Goal: Information Seeking & Learning: Learn about a topic

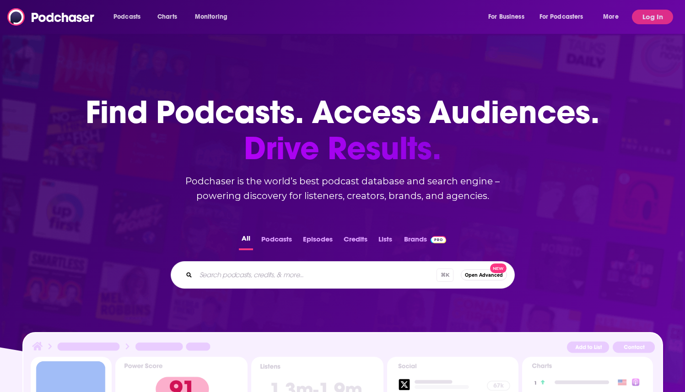
click at [608, 79] on div "Find Podcasts. Access Audiences. Drive Results. Podchaser is the world’s best p…" at bounding box center [342, 261] width 685 height 407
click at [640, 21] on button "Log In" at bounding box center [652, 17] width 41 height 15
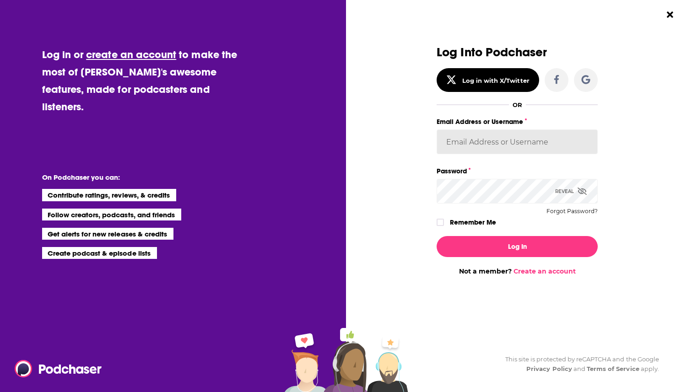
type input "gpg2"
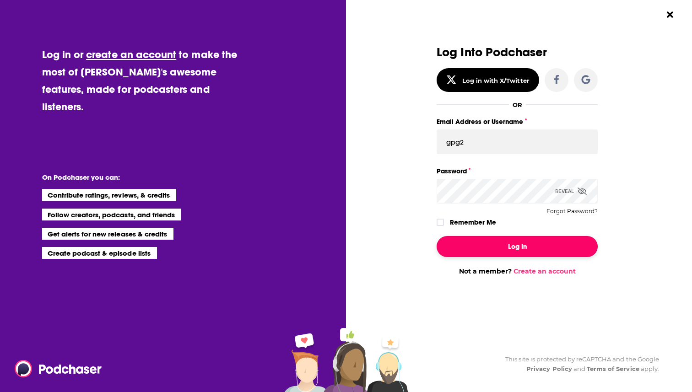
click at [502, 251] on button "Log In" at bounding box center [517, 246] width 161 height 21
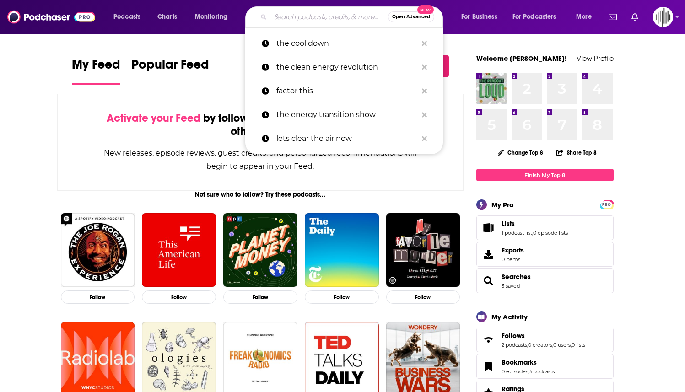
click at [304, 17] on input "Search podcasts, credits, & more..." at bounding box center [330, 17] width 118 height 15
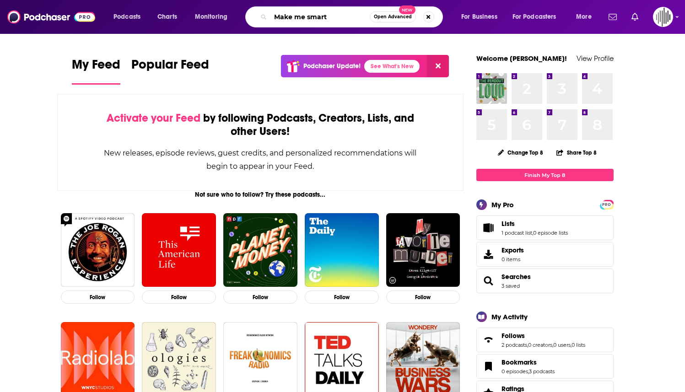
type input "Make me smart"
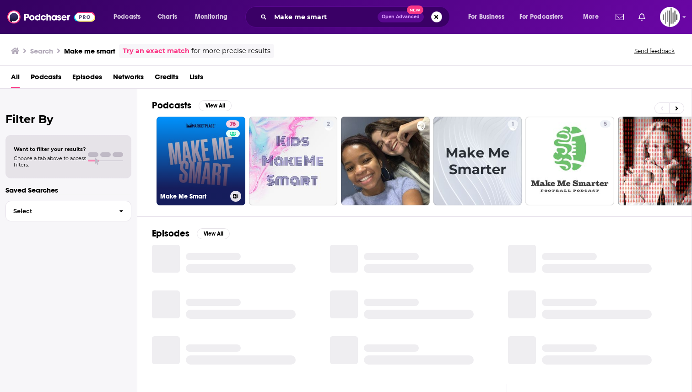
click at [201, 149] on link "76 Make Me Smart" at bounding box center [201, 161] width 89 height 89
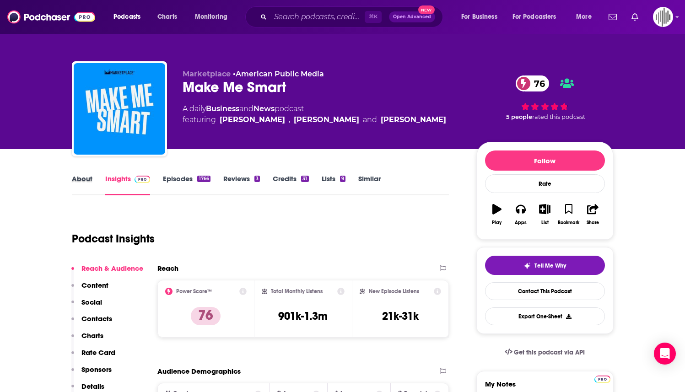
click at [92, 179] on div "About" at bounding box center [88, 184] width 33 height 21
click at [86, 179] on link "About" at bounding box center [82, 184] width 21 height 21
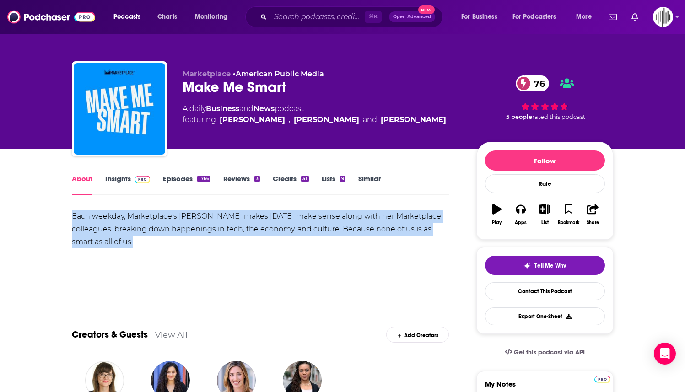
drag, startPoint x: 166, startPoint y: 245, endPoint x: 47, endPoint y: 208, distance: 124.2
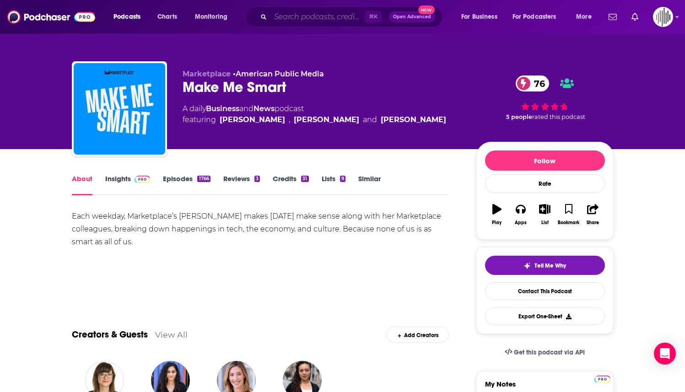
click at [295, 17] on input "Search podcasts, credits, & more..." at bounding box center [318, 17] width 94 height 15
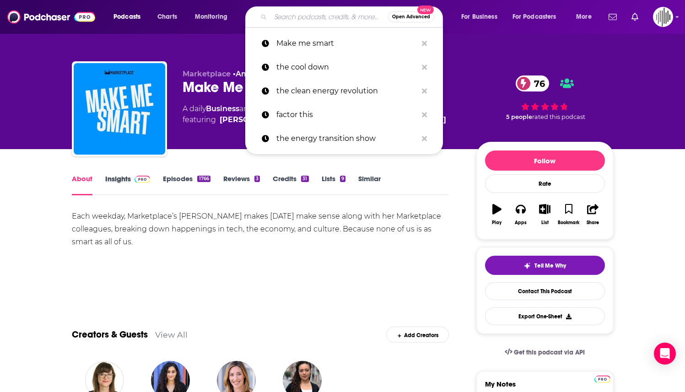
click at [158, 176] on div "Insights" at bounding box center [134, 184] width 58 height 21
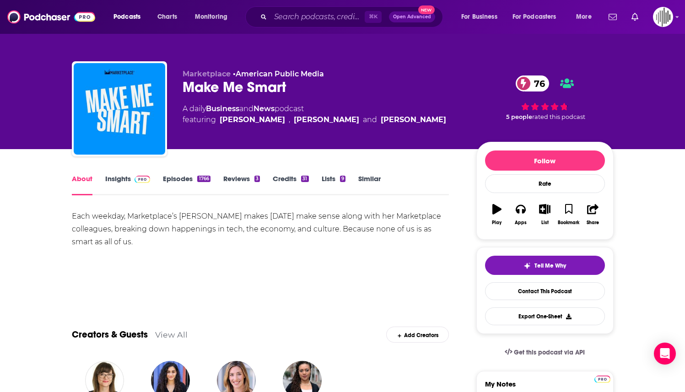
click at [123, 179] on link "Insights" at bounding box center [127, 184] width 45 height 21
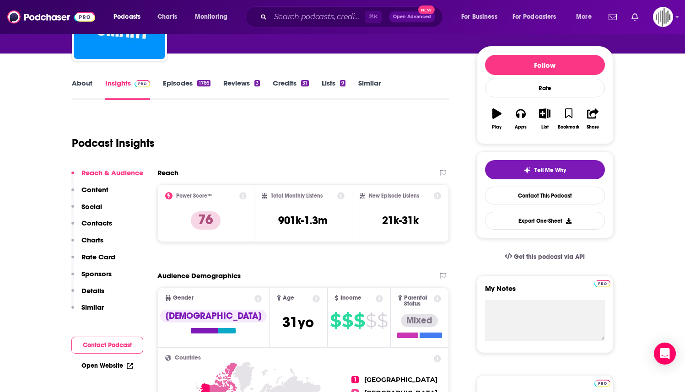
scroll to position [161, 0]
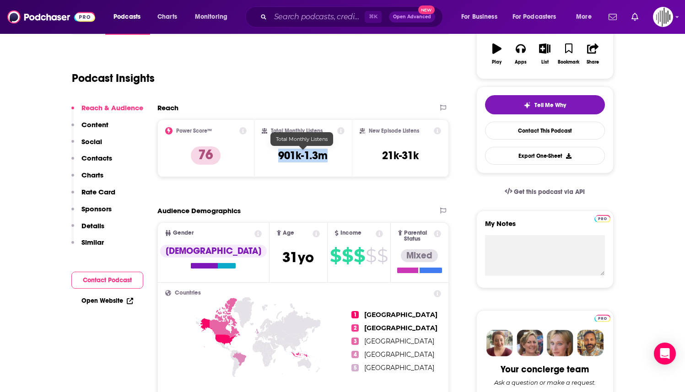
drag, startPoint x: 335, startPoint y: 156, endPoint x: 275, endPoint y: 153, distance: 60.0
click at [275, 153] on div "Total Monthly Listens 901k-1.3m" at bounding box center [303, 148] width 83 height 42
copy h3 "901k-1.3m"
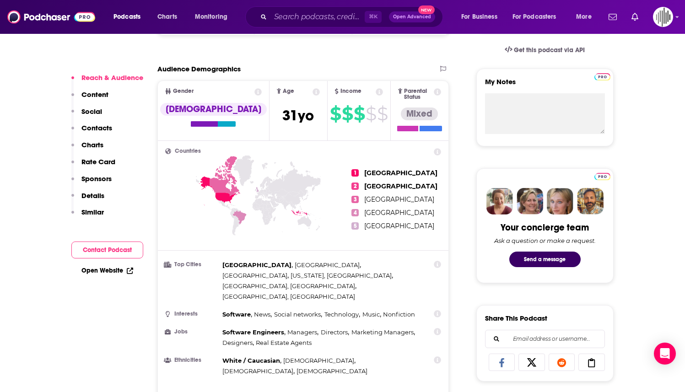
scroll to position [289, 0]
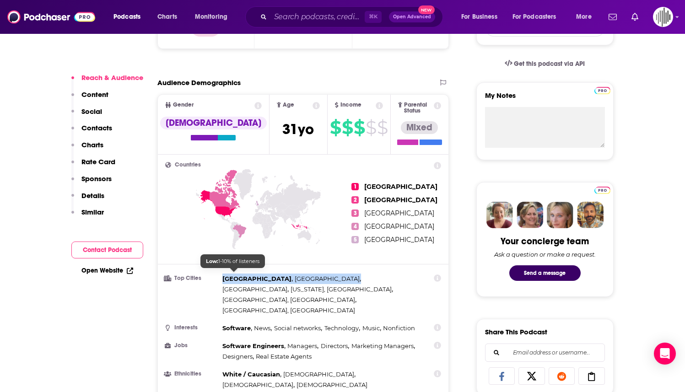
drag, startPoint x: 274, startPoint y: 283, endPoint x: 222, endPoint y: 274, distance: 53.0
click at [222, 274] on div "[GEOGRAPHIC_DATA] , [GEOGRAPHIC_DATA] , [GEOGRAPHIC_DATA] , [US_STATE], [GEOGRA…" at bounding box center [319, 295] width 195 height 42
click at [221, 274] on li "Top Cities [GEOGRAPHIC_DATA] , [GEOGRAPHIC_DATA] , [GEOGRAPHIC_DATA] , [US_STAT…" at bounding box center [303, 295] width 276 height 42
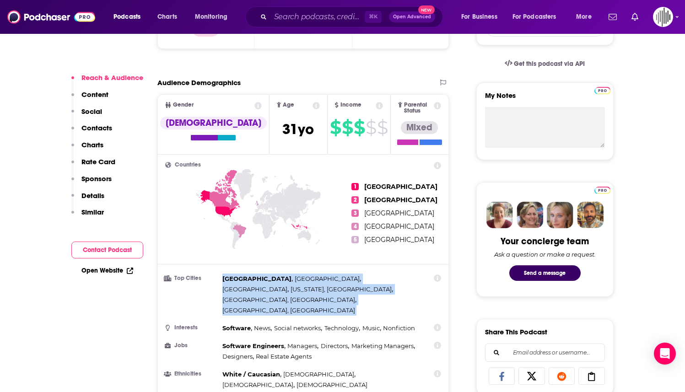
drag, startPoint x: 221, startPoint y: 271, endPoint x: 273, endPoint y: 287, distance: 54.6
click at [274, 288] on li "Top Cities [GEOGRAPHIC_DATA] , [GEOGRAPHIC_DATA] , [GEOGRAPHIC_DATA] , [US_STAT…" at bounding box center [303, 295] width 276 height 42
copy ul "[GEOGRAPHIC_DATA] , [GEOGRAPHIC_DATA] , [GEOGRAPHIC_DATA] , [US_STATE], [GEOGRA…"
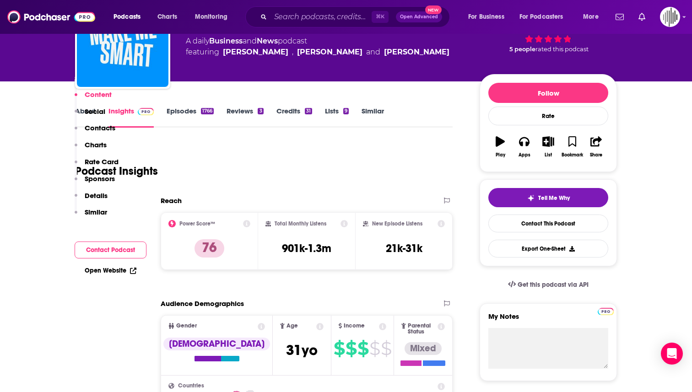
scroll to position [0, 0]
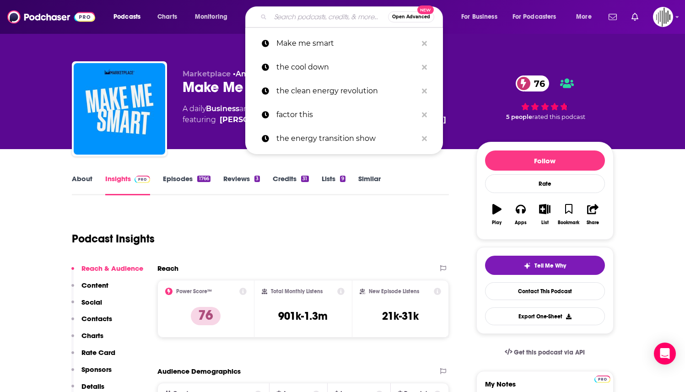
click at [306, 13] on input "Search podcasts, credits, & more..." at bounding box center [330, 17] width 118 height 15
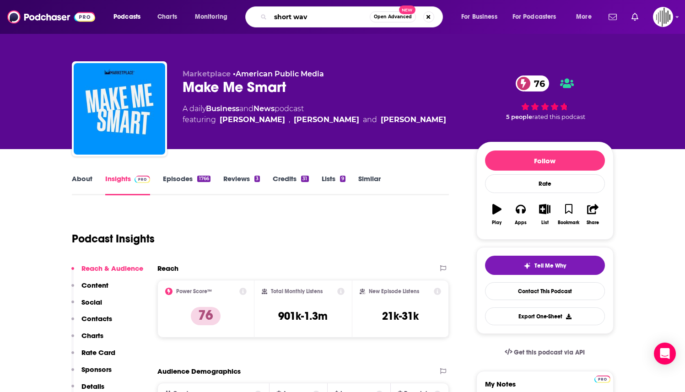
type input "short wave"
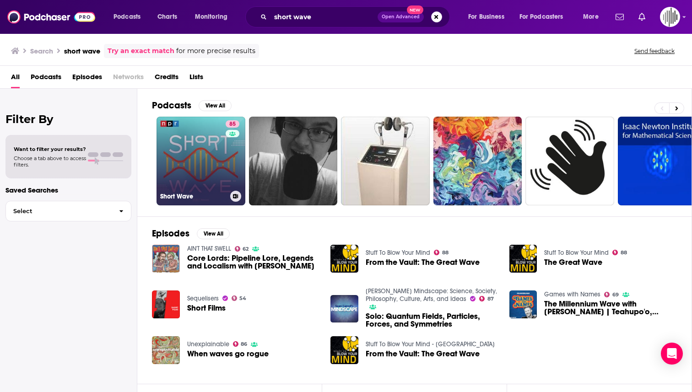
click at [193, 139] on link "85 Short Wave" at bounding box center [201, 161] width 89 height 89
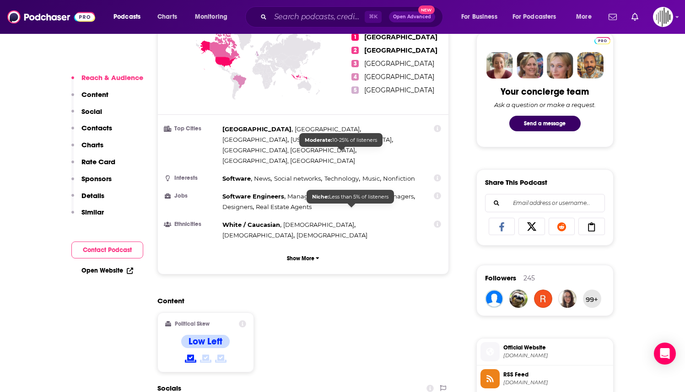
scroll to position [439, 0]
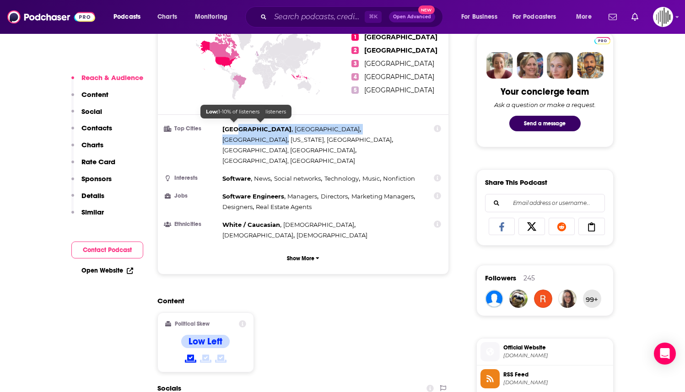
drag, startPoint x: 292, startPoint y: 132, endPoint x: 238, endPoint y: 126, distance: 53.9
click at [238, 126] on div "[GEOGRAPHIC_DATA] , [GEOGRAPHIC_DATA] , [GEOGRAPHIC_DATA] , [US_STATE], [GEOGRA…" at bounding box center [319, 145] width 195 height 42
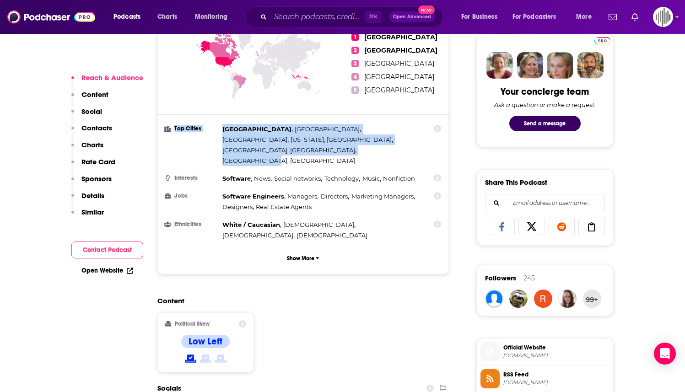
drag, startPoint x: 218, startPoint y: 123, endPoint x: 278, endPoint y: 139, distance: 62.5
click at [278, 139] on li "Top Cities [GEOGRAPHIC_DATA] , [GEOGRAPHIC_DATA] , [GEOGRAPHIC_DATA] , [US_STAT…" at bounding box center [303, 145] width 276 height 42
click at [290, 136] on div "[GEOGRAPHIC_DATA] , [GEOGRAPHIC_DATA] , [GEOGRAPHIC_DATA] , [US_STATE], [GEOGRA…" at bounding box center [319, 145] width 195 height 42
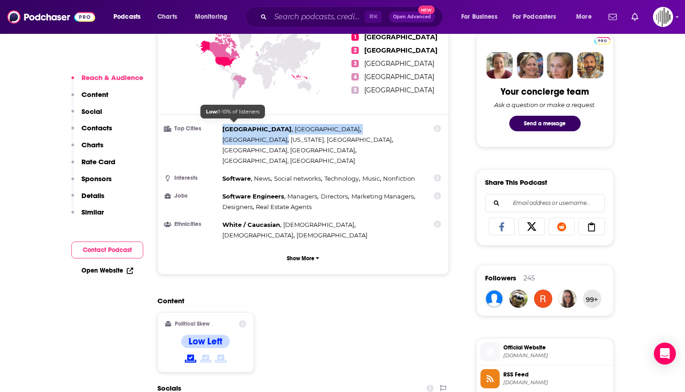
drag, startPoint x: 289, startPoint y: 136, endPoint x: 235, endPoint y: 125, distance: 55.0
click at [235, 125] on div "[GEOGRAPHIC_DATA] , [GEOGRAPHIC_DATA] , [GEOGRAPHIC_DATA] , [US_STATE], [GEOGRA…" at bounding box center [319, 145] width 195 height 42
click at [224, 125] on span "[GEOGRAPHIC_DATA]" at bounding box center [256, 128] width 69 height 7
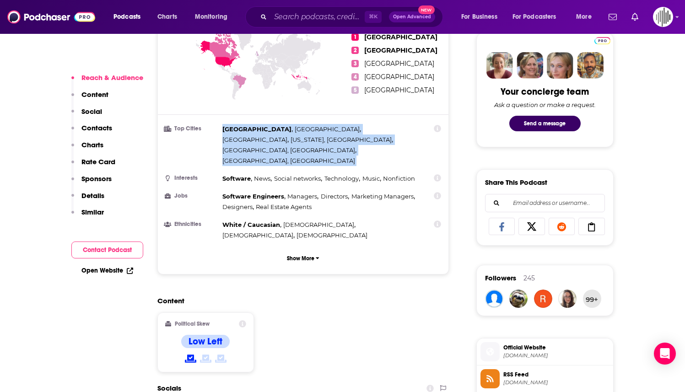
drag, startPoint x: 222, startPoint y: 123, endPoint x: 273, endPoint y: 135, distance: 53.2
click at [273, 135] on li "Top Cities [GEOGRAPHIC_DATA] , [GEOGRAPHIC_DATA] , [GEOGRAPHIC_DATA] , [US_STAT…" at bounding box center [303, 145] width 276 height 42
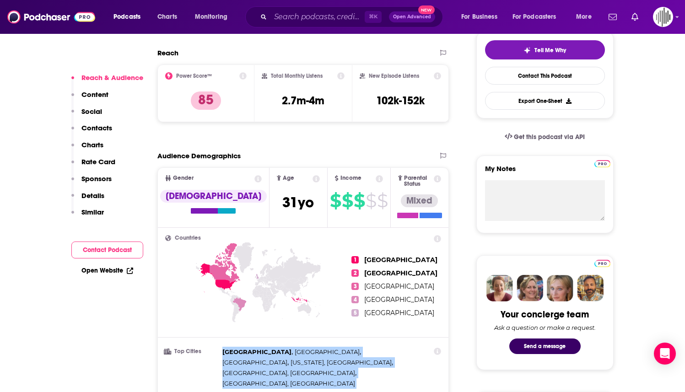
scroll to position [191, 0]
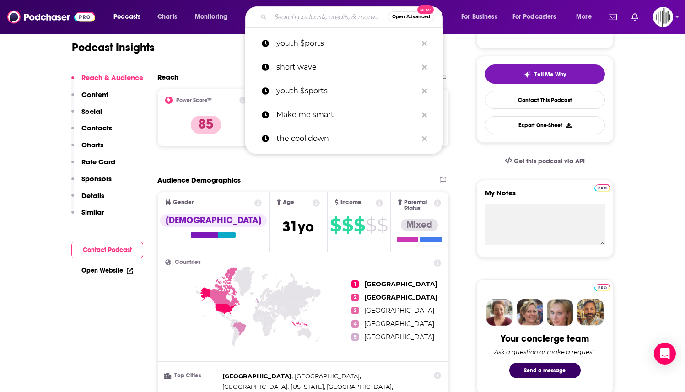
click at [295, 18] on input "Search podcasts, credits, & more..." at bounding box center [330, 17] width 118 height 15
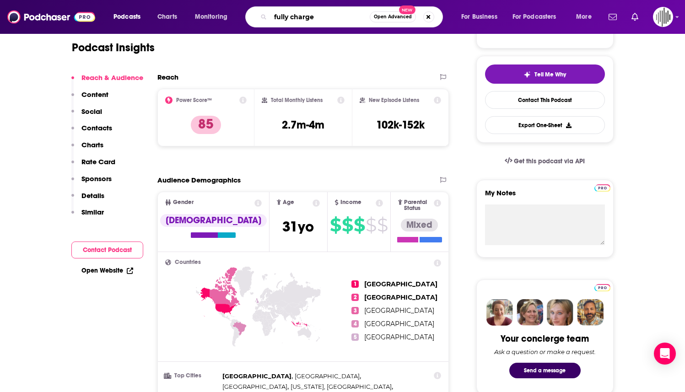
type input "fully charged"
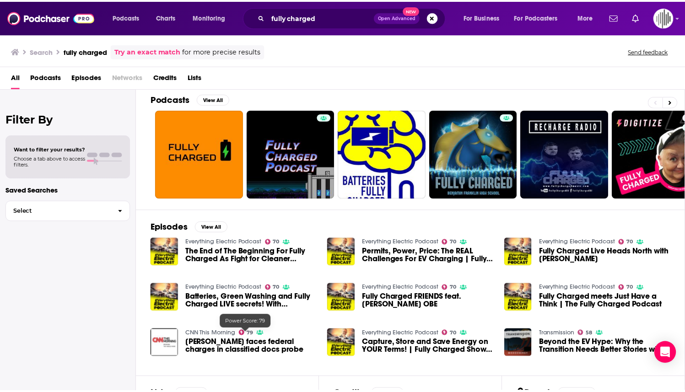
scroll to position [5, 0]
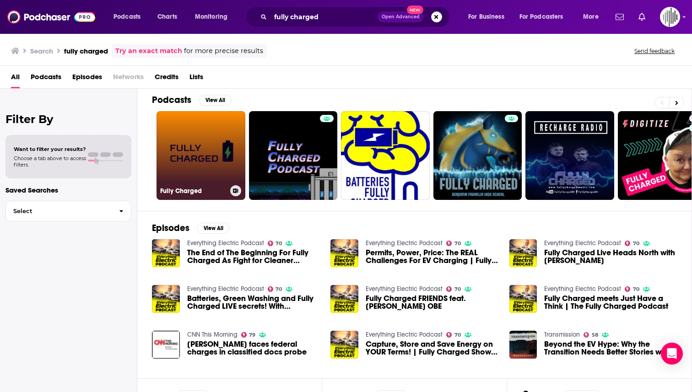
click at [197, 160] on link "Fully Charged" at bounding box center [201, 155] width 89 height 89
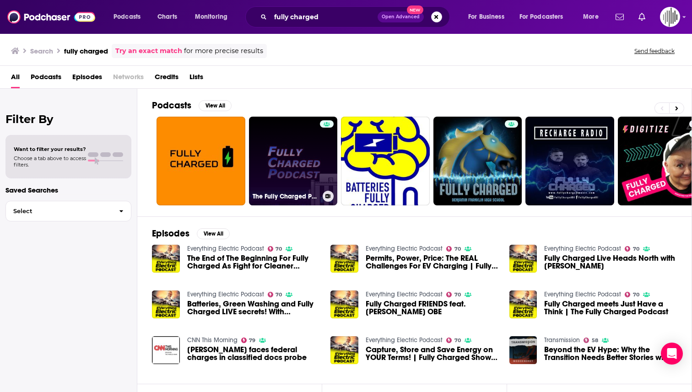
click at [277, 134] on link "The Fully Charged Podcast" at bounding box center [293, 161] width 89 height 89
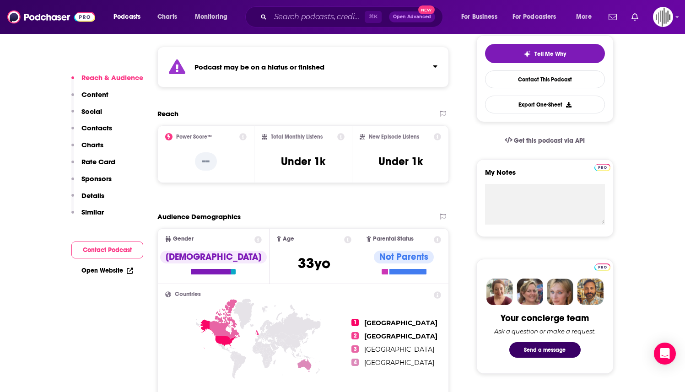
scroll to position [367, 0]
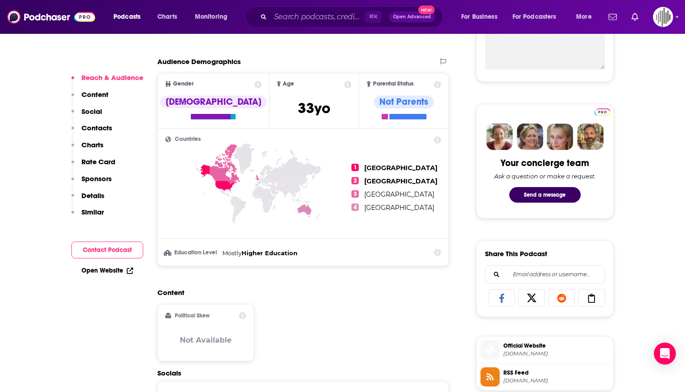
click at [262, 16] on icon "Search podcasts, credits, & more..." at bounding box center [263, 16] width 5 height 5
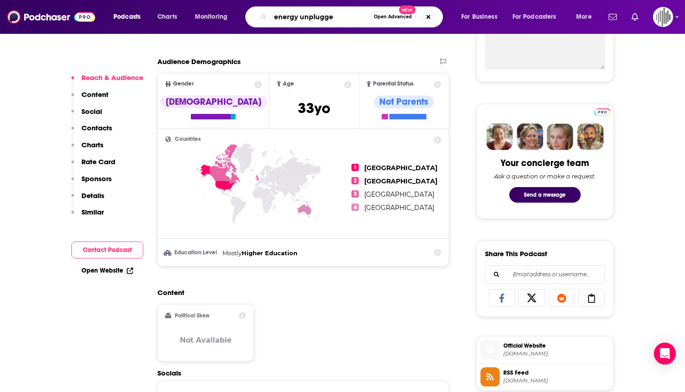
type input "energy unplugged"
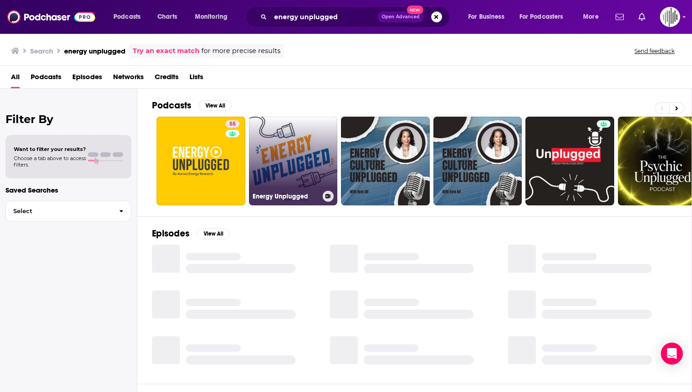
click at [268, 180] on link "Energy Unplugged" at bounding box center [293, 161] width 89 height 89
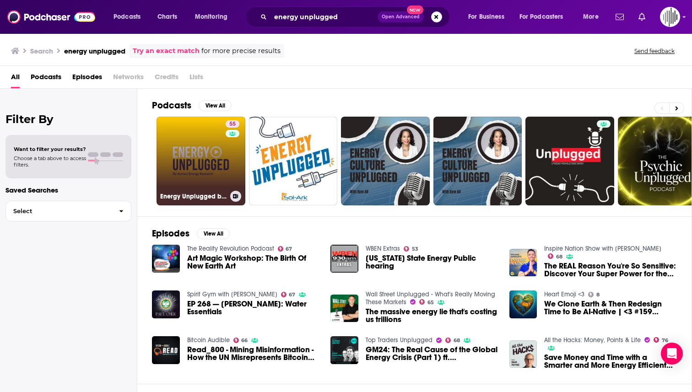
click at [210, 154] on link "55 Energy Unplugged by [PERSON_NAME]" at bounding box center [201, 161] width 89 height 89
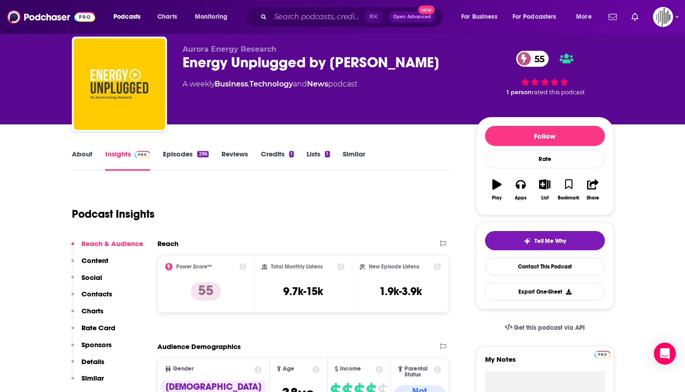
scroll to position [27, 0]
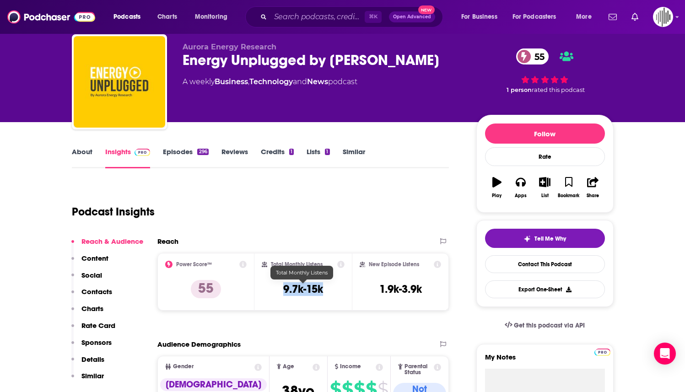
drag, startPoint x: 275, startPoint y: 290, endPoint x: 323, endPoint y: 288, distance: 48.1
click at [323, 288] on div "Total Monthly Listens 9.7k-15k" at bounding box center [303, 282] width 83 height 42
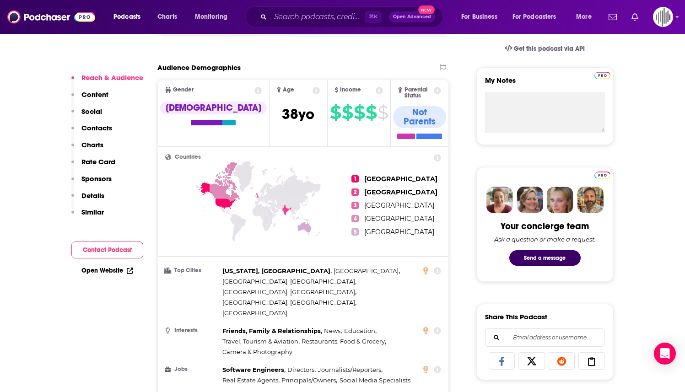
scroll to position [477, 0]
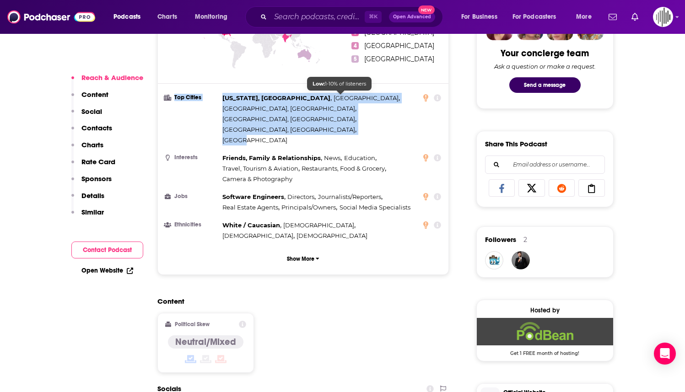
drag, startPoint x: 219, startPoint y: 85, endPoint x: 354, endPoint y: 98, distance: 135.2
click at [354, 98] on li "Top Cities [US_STATE], [GEOGRAPHIC_DATA] , [GEOGRAPHIC_DATA] , [GEOGRAPHIC_DATA…" at bounding box center [303, 119] width 276 height 53
copy li "Top Cities [US_STATE], [GEOGRAPHIC_DATA] , [GEOGRAPHIC_DATA] , [GEOGRAPHIC_DATA…"
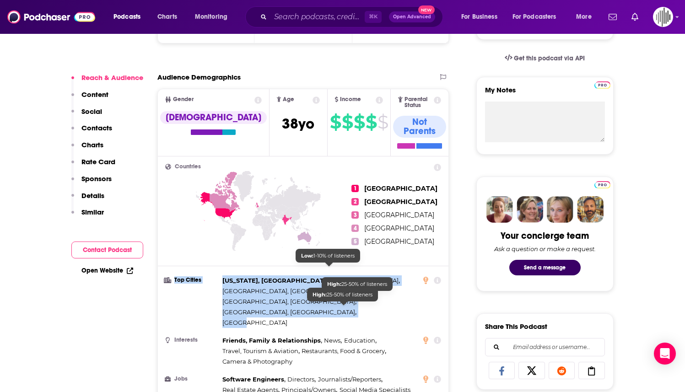
scroll to position [101, 0]
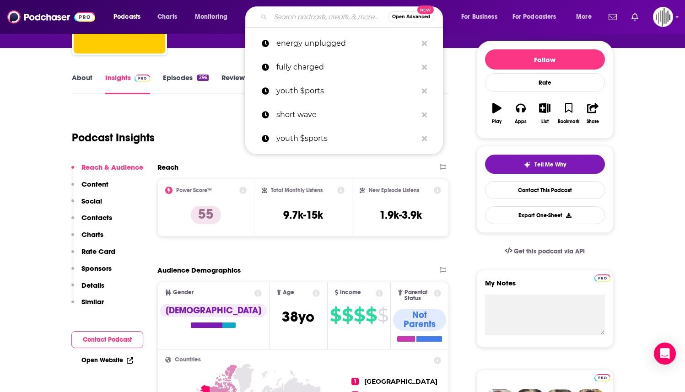
click at [294, 19] on input "Search podcasts, credits, & more..." at bounding box center [330, 17] width 118 height 15
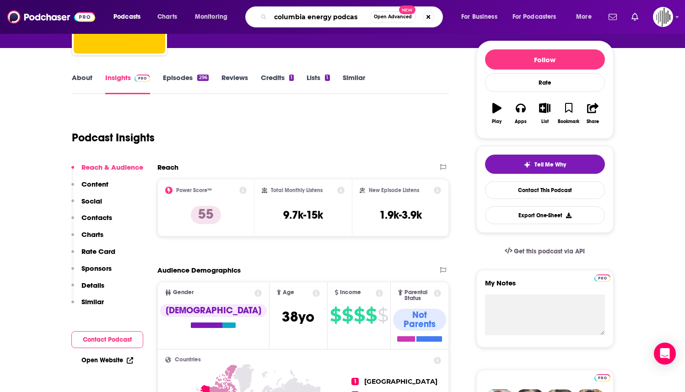
type input "columbia energy podcast"
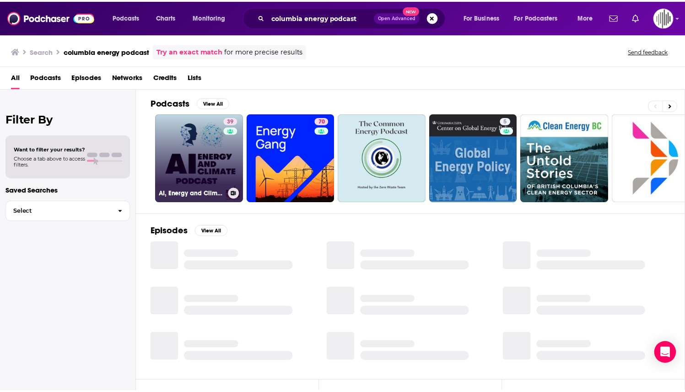
scroll to position [4, 0]
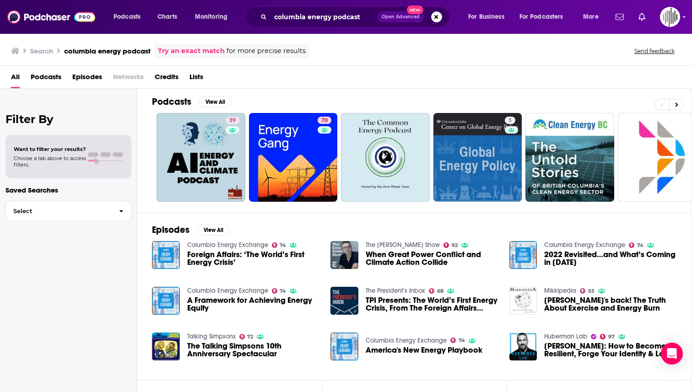
click at [210, 258] on span "Foreign Affairs: ‘The World’s First Energy Crisis’" at bounding box center [253, 259] width 133 height 16
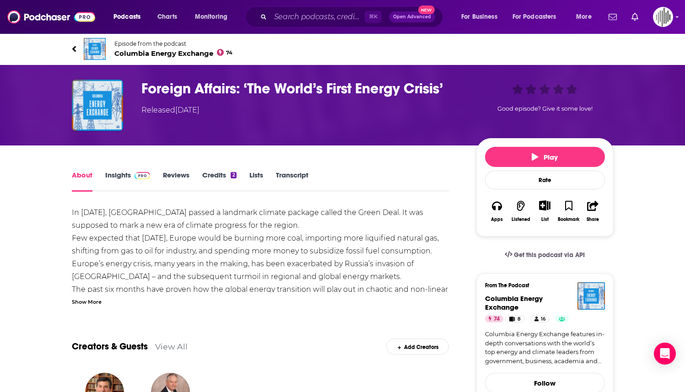
click at [135, 51] on span "Columbia Energy Exchange 74" at bounding box center [173, 53] width 119 height 9
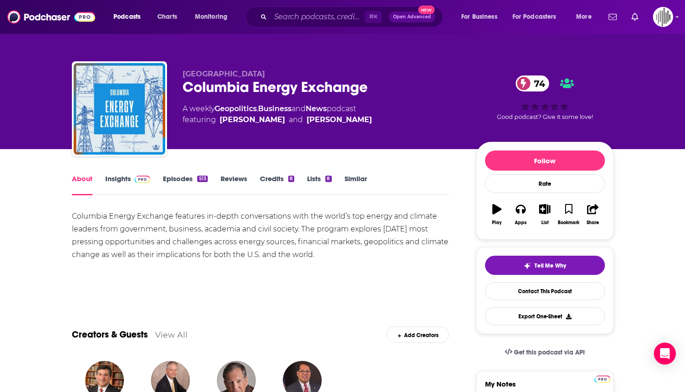
click at [113, 180] on link "Insights" at bounding box center [127, 184] width 45 height 21
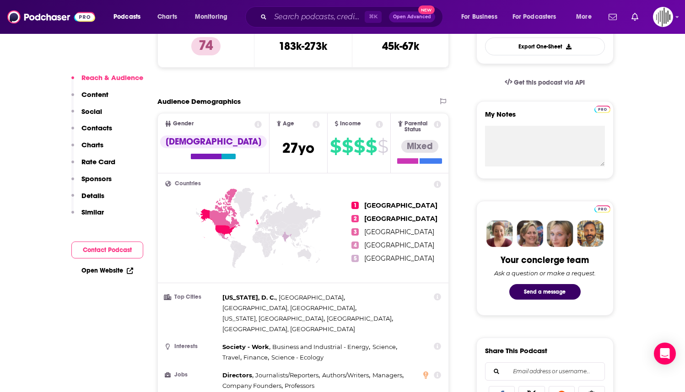
scroll to position [331, 0]
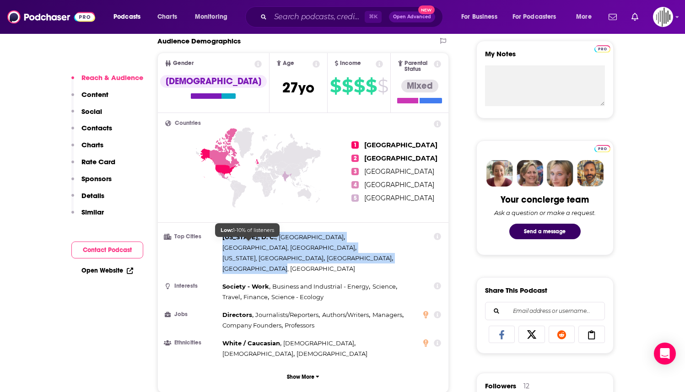
drag, startPoint x: 221, startPoint y: 233, endPoint x: 277, endPoint y: 242, distance: 57.0
click at [277, 242] on li "Top Cities [US_STATE], [GEOGRAPHIC_DATA] , [GEOGRAPHIC_DATA] , [GEOGRAPHIC_DATA…" at bounding box center [303, 253] width 276 height 42
copy div "[US_STATE], D. C. , [GEOGRAPHIC_DATA] , [GEOGRAPHIC_DATA], [GEOGRAPHIC_DATA] , …"
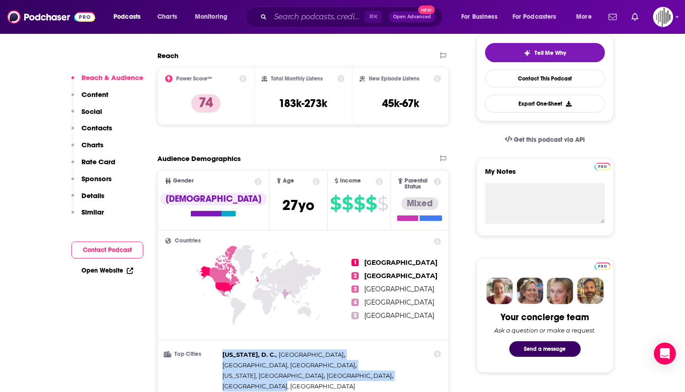
scroll to position [211, 0]
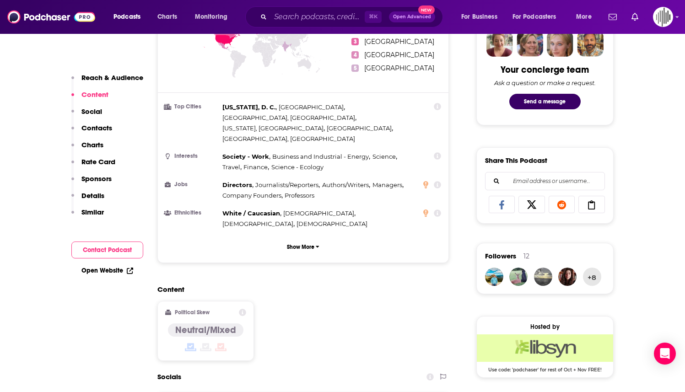
scroll to position [433, 0]
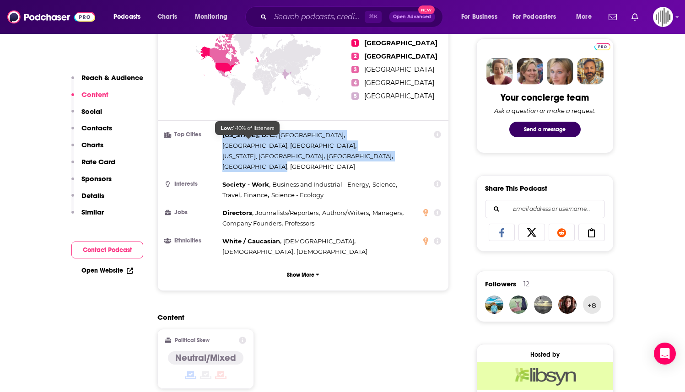
drag, startPoint x: 221, startPoint y: 126, endPoint x: 276, endPoint y: 146, distance: 57.8
click at [276, 146] on li "Top Cities [US_STATE], [GEOGRAPHIC_DATA] , [GEOGRAPHIC_DATA] , [GEOGRAPHIC_DATA…" at bounding box center [303, 151] width 276 height 42
copy div "[US_STATE], D. C. , [GEOGRAPHIC_DATA] , [GEOGRAPHIC_DATA], [GEOGRAPHIC_DATA] , …"
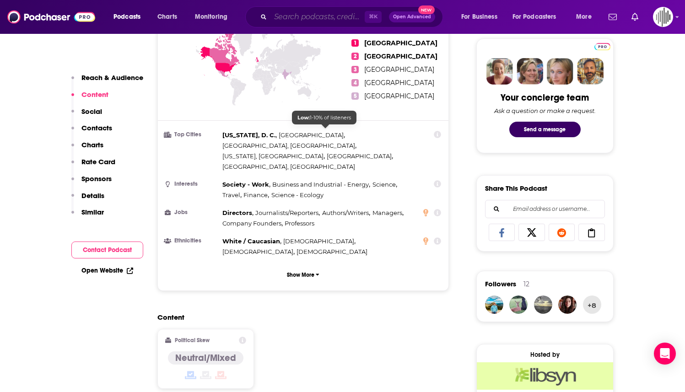
click at [305, 10] on input "Search podcasts, credits, & more..." at bounding box center [318, 17] width 94 height 15
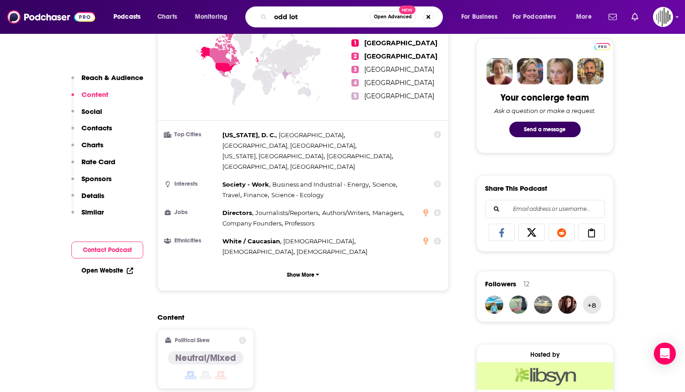
type input "odd lots"
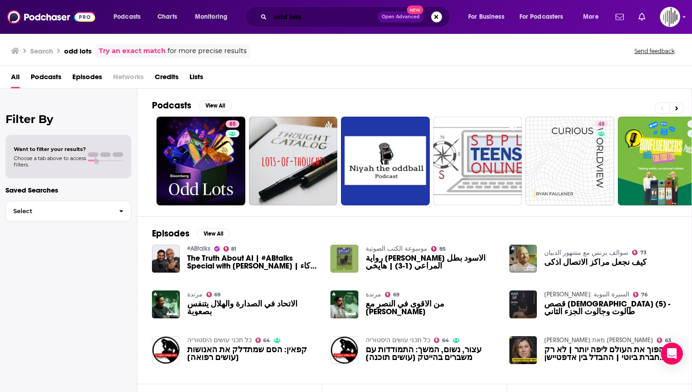
click at [311, 16] on input "odd lots" at bounding box center [324, 17] width 107 height 15
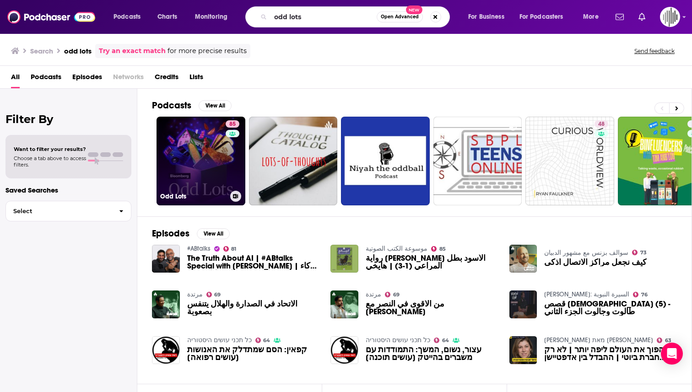
click at [198, 151] on link "85 Odd Lots" at bounding box center [201, 161] width 89 height 89
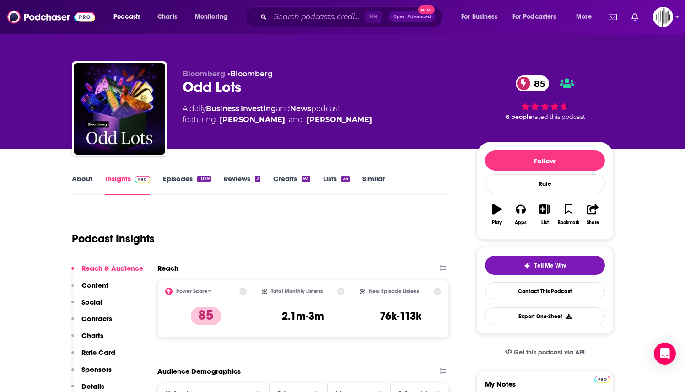
click at [186, 178] on link "Episodes 1079" at bounding box center [187, 184] width 48 height 21
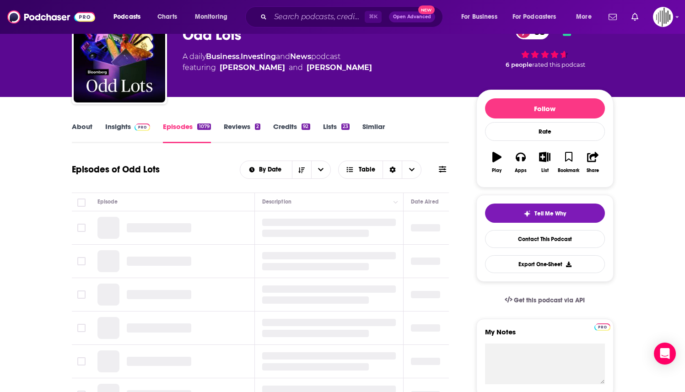
scroll to position [53, 0]
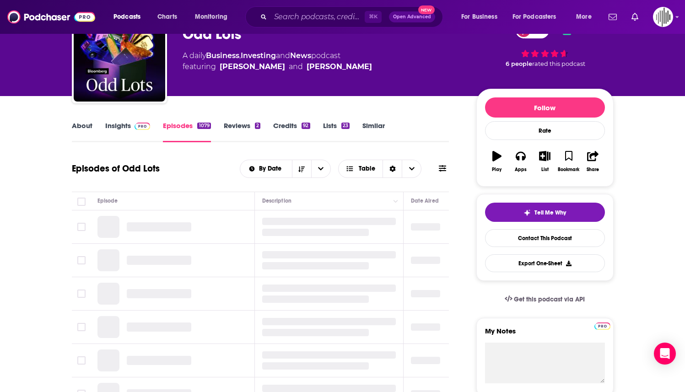
click at [81, 125] on link "About" at bounding box center [82, 131] width 21 height 21
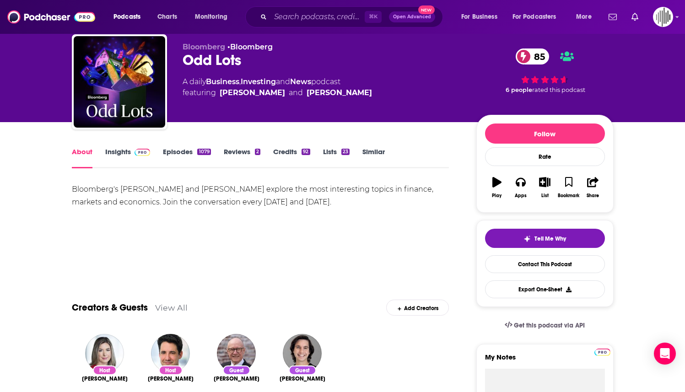
scroll to position [44, 0]
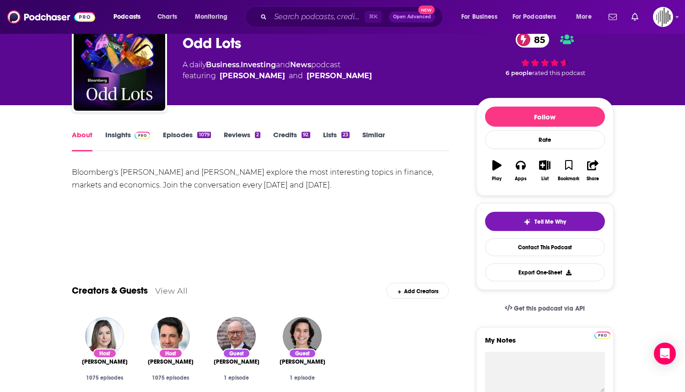
click at [121, 138] on link "Insights" at bounding box center [127, 140] width 45 height 21
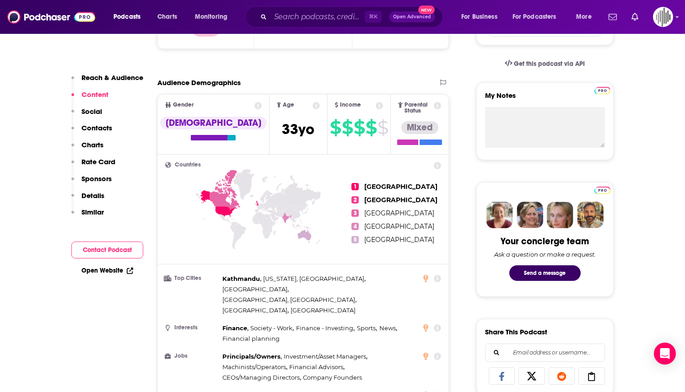
scroll to position [287, 0]
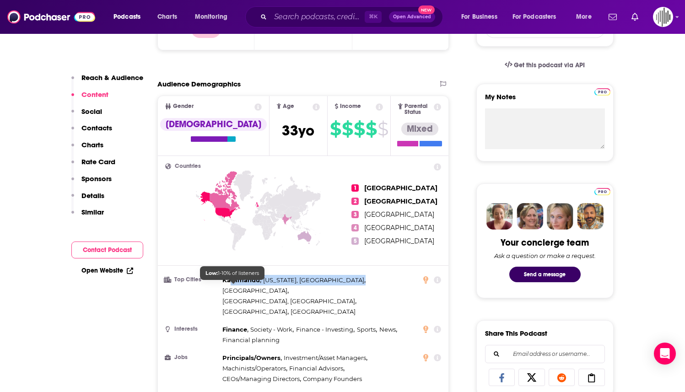
drag, startPoint x: 266, startPoint y: 286, endPoint x: 229, endPoint y: 281, distance: 36.5
click at [229, 281] on div "[GEOGRAPHIC_DATA] , [US_STATE], [GEOGRAPHIC_DATA] , [GEOGRAPHIC_DATA] , [GEOGRA…" at bounding box center [319, 296] width 195 height 42
click at [255, 283] on div "[GEOGRAPHIC_DATA] , [US_STATE], [GEOGRAPHIC_DATA] , [GEOGRAPHIC_DATA] , [GEOGRA…" at bounding box center [319, 296] width 195 height 42
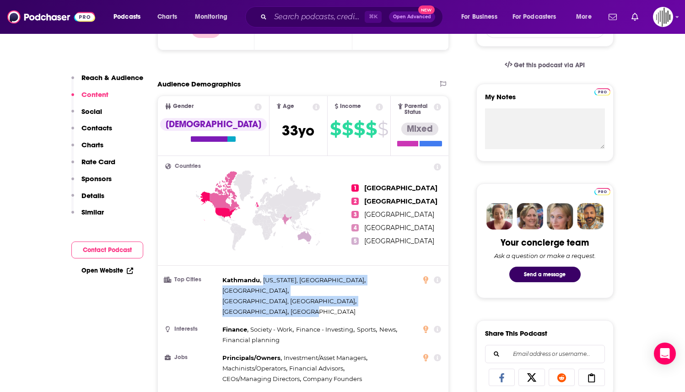
drag, startPoint x: 260, startPoint y: 283, endPoint x: 248, endPoint y: 285, distance: 12.5
click at [248, 286] on div "[GEOGRAPHIC_DATA] , [US_STATE], [GEOGRAPHIC_DATA] , [GEOGRAPHIC_DATA] , [GEOGRA…" at bounding box center [319, 296] width 195 height 42
copy div "[US_STATE], [GEOGRAPHIC_DATA] , [GEOGRAPHIC_DATA] , [GEOGRAPHIC_DATA], [GEOGRAP…"
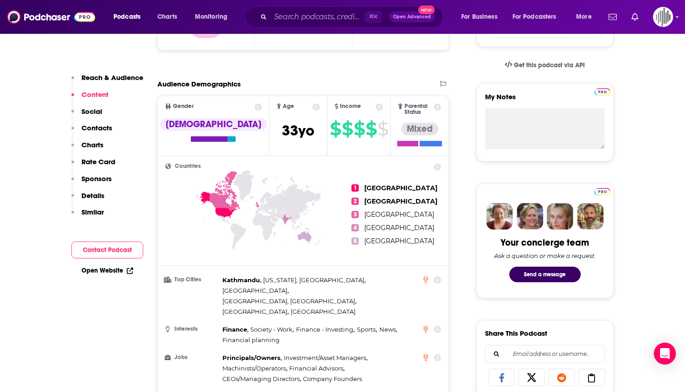
click at [261, 16] on icon "Search podcasts, credits, & more..." at bounding box center [263, 16] width 5 height 5
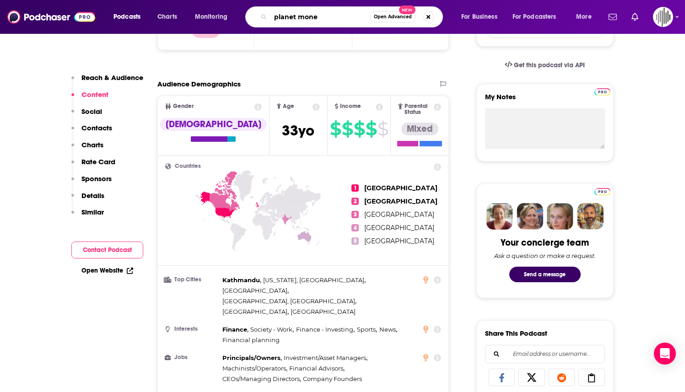
type input "planet money"
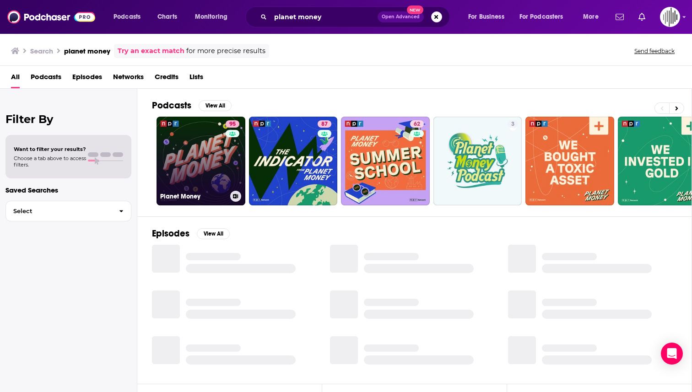
click at [192, 154] on link "95 Planet Money" at bounding box center [201, 161] width 89 height 89
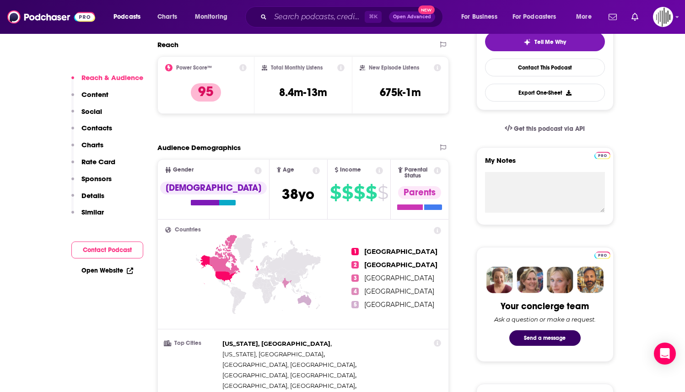
scroll to position [389, 0]
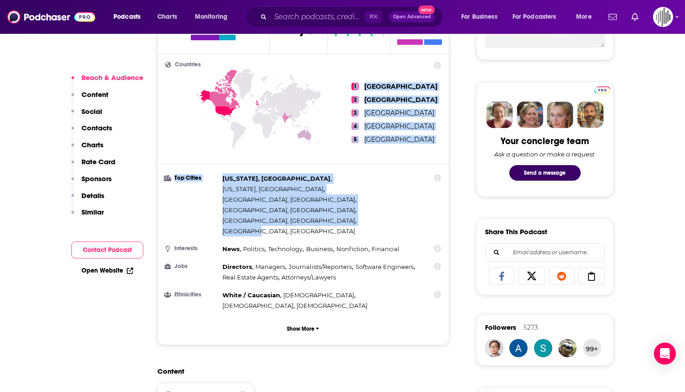
drag, startPoint x: 309, startPoint y: 186, endPoint x: 212, endPoint y: 167, distance: 98.6
click at [212, 167] on div "Countries 1 [GEOGRAPHIC_DATA] 2 [GEOGRAPHIC_DATA] 3 [GEOGRAPHIC_DATA] 4 [GEOGRA…" at bounding box center [303, 199] width 291 height 290
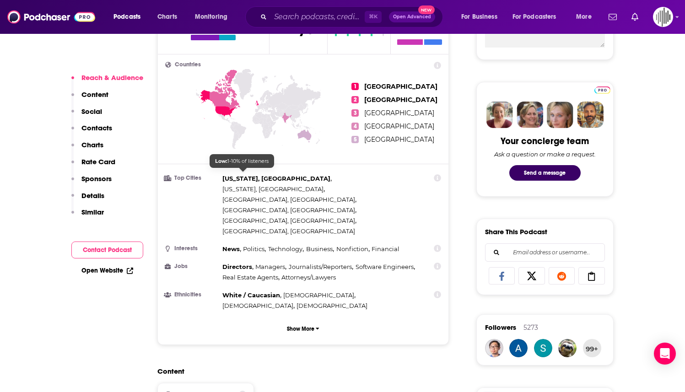
drag, startPoint x: 247, startPoint y: 173, endPoint x: 330, endPoint y: 179, distance: 83.6
click at [250, 175] on span "[US_STATE], [GEOGRAPHIC_DATA]" at bounding box center [276, 178] width 108 height 7
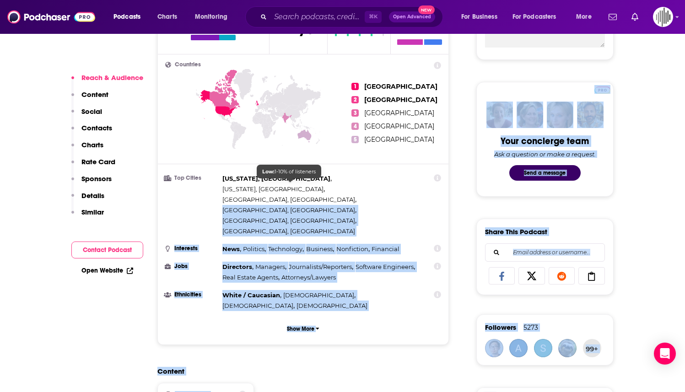
drag, startPoint x: 327, startPoint y: 180, endPoint x: 256, endPoint y: 178, distance: 71.0
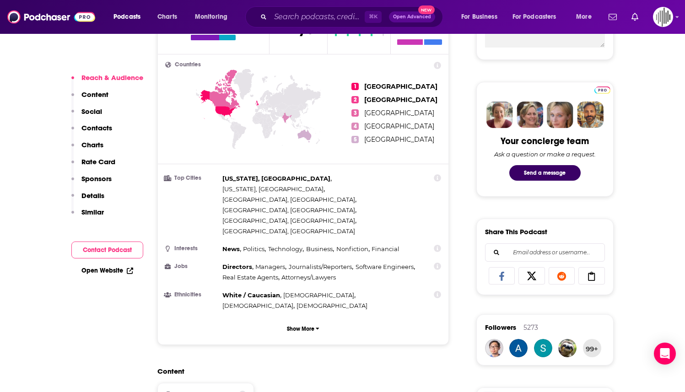
click at [227, 175] on span "[US_STATE], [GEOGRAPHIC_DATA]" at bounding box center [276, 178] width 108 height 7
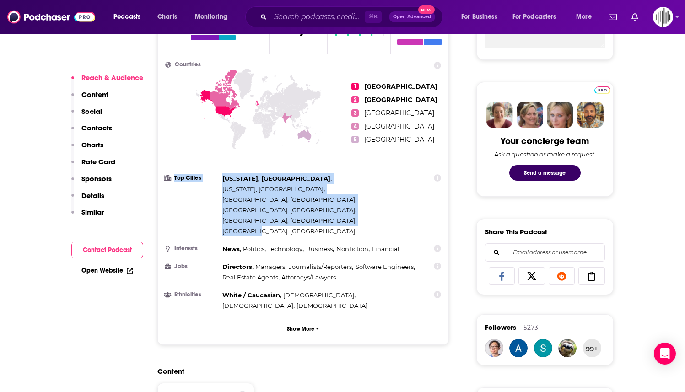
drag, startPoint x: 217, startPoint y: 170, endPoint x: 312, endPoint y: 189, distance: 96.5
click at [312, 189] on li "Top Cities [US_STATE], [GEOGRAPHIC_DATA] , [US_STATE], [GEOGRAPHIC_DATA] , [GEO…" at bounding box center [303, 204] width 276 height 63
copy li "Top Cities [US_STATE], [GEOGRAPHIC_DATA] , [US_STATE], [GEOGRAPHIC_DATA] , [GEO…"
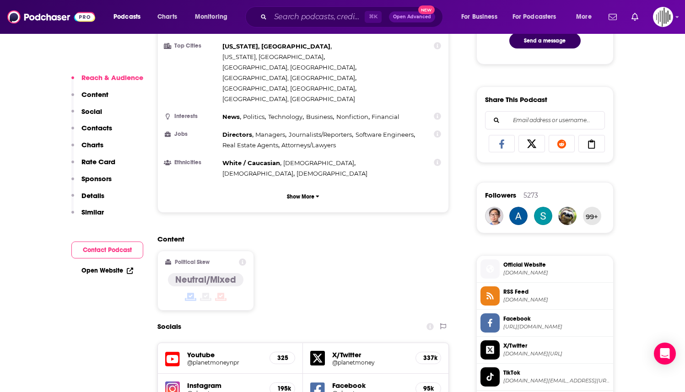
click at [263, 18] on icon "Search podcasts, credits, & more..." at bounding box center [263, 16] width 5 height 5
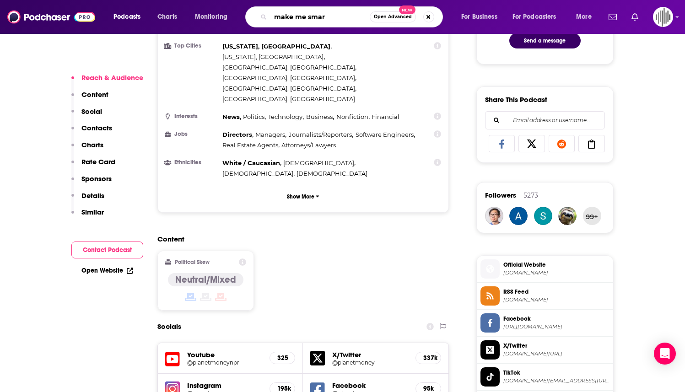
type input "make me smart"
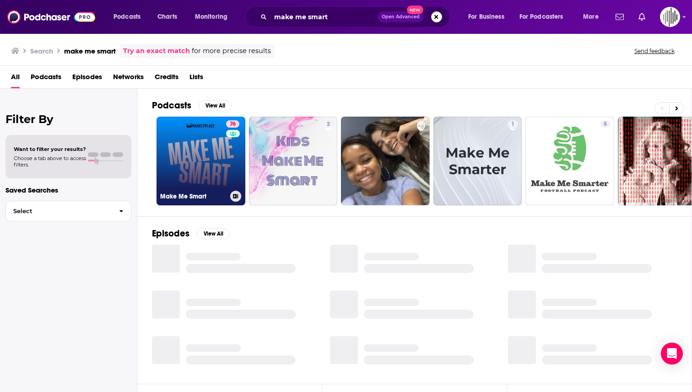
click at [206, 152] on link "76 Make Me Smart" at bounding box center [201, 161] width 89 height 89
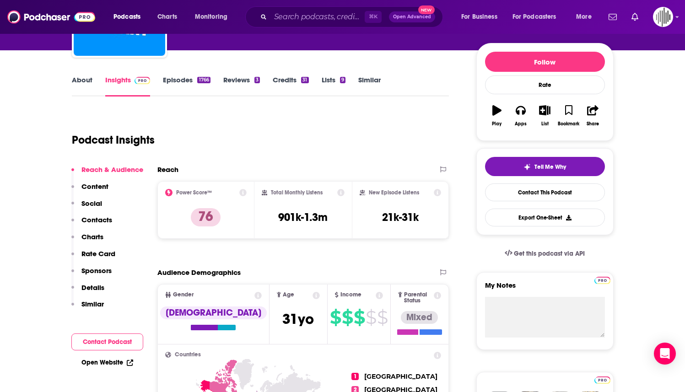
scroll to position [108, 0]
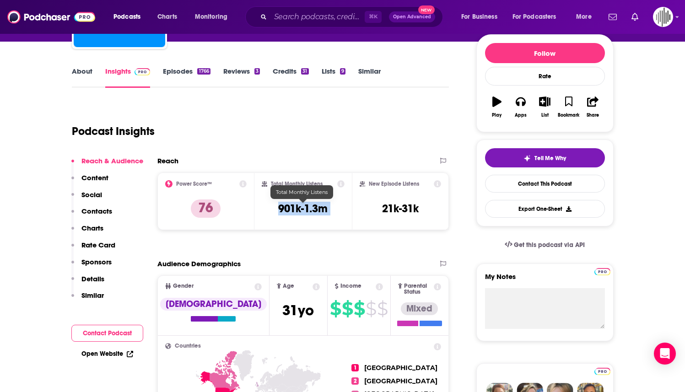
drag, startPoint x: 276, startPoint y: 209, endPoint x: 352, endPoint y: 209, distance: 76.0
click at [352, 209] on div "Power Score™ 76 Total Monthly Listens 901k-1.3m New Episode Listens 21k-31k" at bounding box center [303, 202] width 292 height 58
copy div "901k-1.3m"
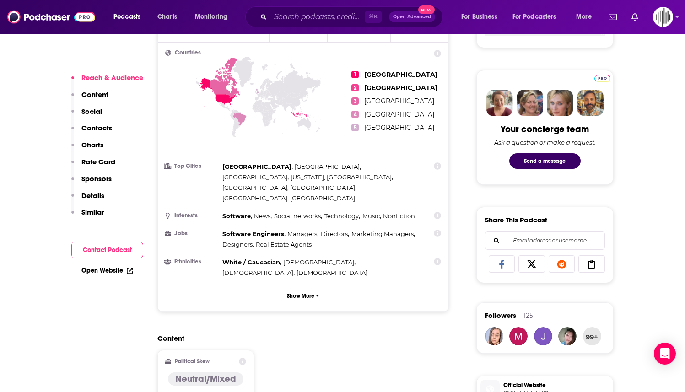
scroll to position [399, 0]
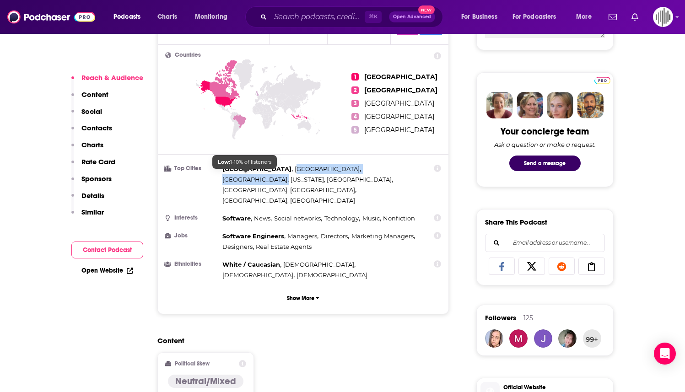
drag, startPoint x: 275, startPoint y: 173, endPoint x: 256, endPoint y: 171, distance: 19.0
click at [253, 169] on div "[GEOGRAPHIC_DATA] , [GEOGRAPHIC_DATA] , [GEOGRAPHIC_DATA] , [US_STATE], [GEOGRA…" at bounding box center [319, 185] width 195 height 42
click at [272, 177] on div "[GEOGRAPHIC_DATA] , [GEOGRAPHIC_DATA] , [GEOGRAPHIC_DATA] , [US_STATE], [GEOGRA…" at bounding box center [319, 185] width 195 height 42
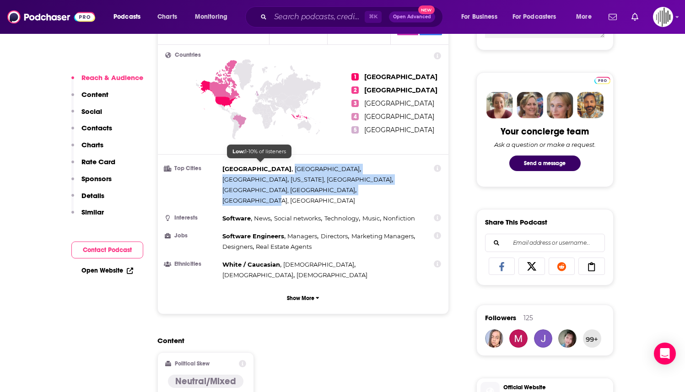
drag, startPoint x: 267, startPoint y: 175, endPoint x: 249, endPoint y: 163, distance: 21.6
click at [249, 164] on div "[GEOGRAPHIC_DATA] , [GEOGRAPHIC_DATA] , [GEOGRAPHIC_DATA] , [US_STATE], [GEOGRA…" at bounding box center [319, 185] width 195 height 42
copy div "[GEOGRAPHIC_DATA] , [GEOGRAPHIC_DATA] , [US_STATE], [GEOGRAPHIC_DATA] , [GEOGRA…"
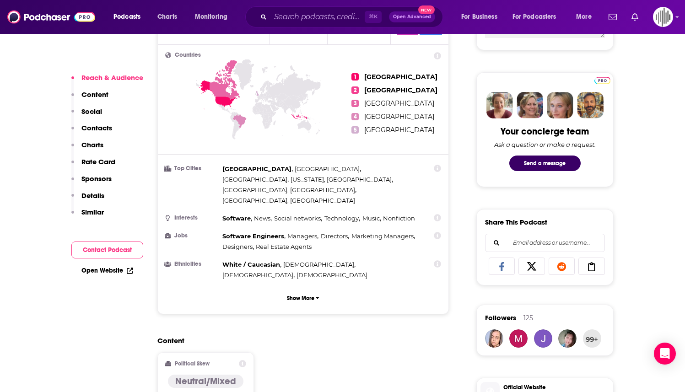
click at [267, 16] on div "⌘ K Open Advanced New" at bounding box center [344, 16] width 198 height 21
click at [264, 17] on icon "Search podcasts, credits, & more..." at bounding box center [263, 16] width 5 height 5
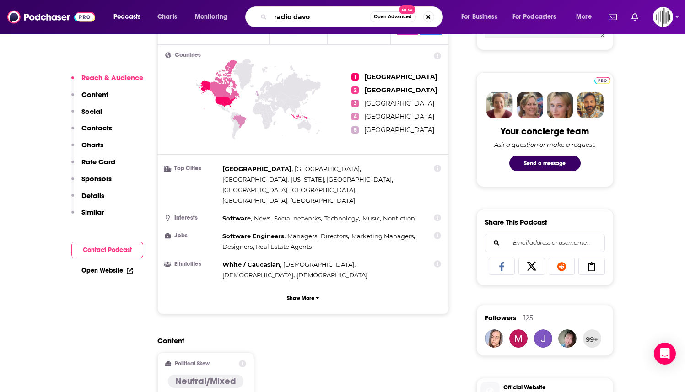
type input "radio davos"
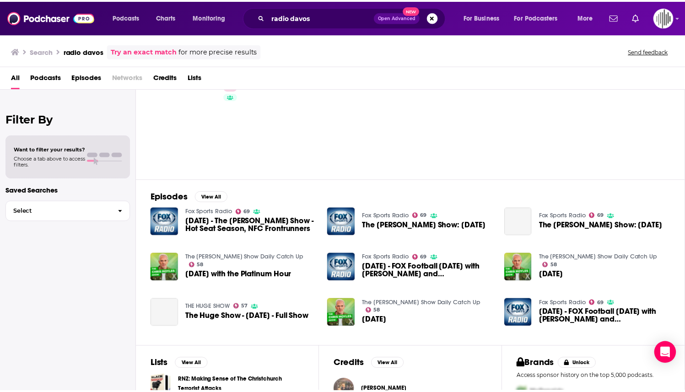
scroll to position [54, 0]
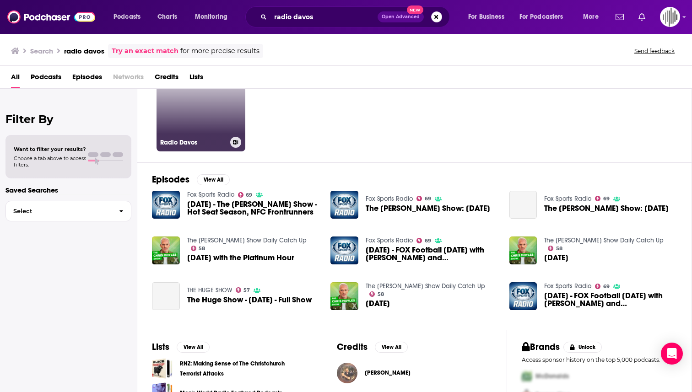
click at [210, 119] on link "59 Radio Davos" at bounding box center [201, 107] width 89 height 89
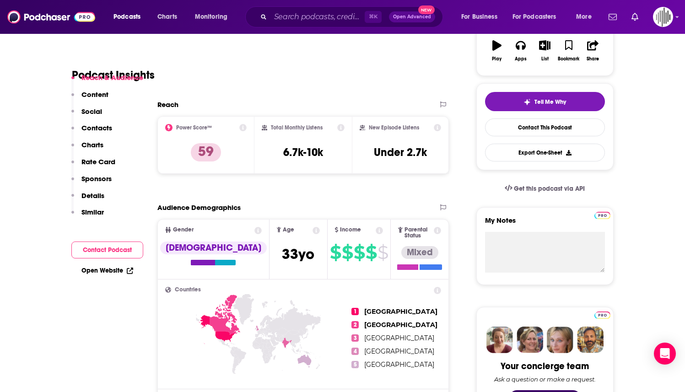
scroll to position [329, 0]
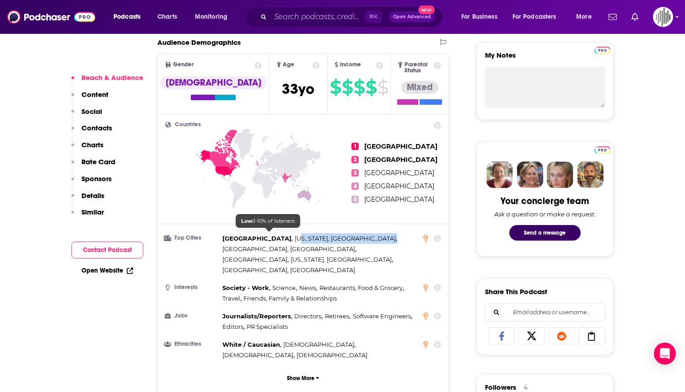
drag, startPoint x: 290, startPoint y: 241, endPoint x: 256, endPoint y: 234, distance: 34.1
click at [257, 234] on div "[GEOGRAPHIC_DATA] , [US_STATE], [GEOGRAPHIC_DATA] , [GEOGRAPHIC_DATA], [GEOGRAP…" at bounding box center [319, 254] width 195 height 42
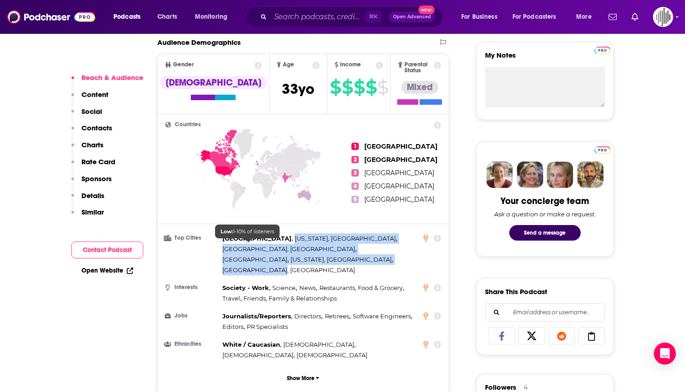
drag, startPoint x: 250, startPoint y: 231, endPoint x: 276, endPoint y: 247, distance: 30.0
click at [276, 247] on div "[GEOGRAPHIC_DATA] , [US_STATE], [GEOGRAPHIC_DATA] , [GEOGRAPHIC_DATA], [GEOGRAP…" at bounding box center [319, 254] width 195 height 42
